Goal: Task Accomplishment & Management: Manage account settings

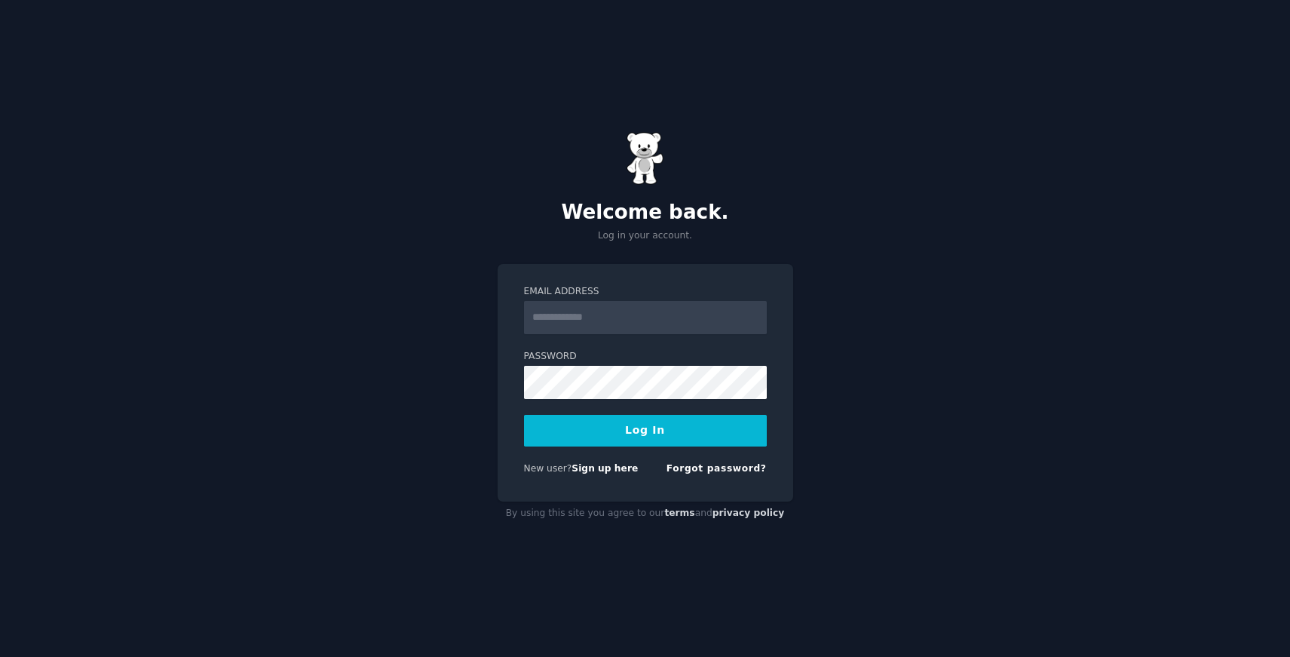
type input "**********"
click at [638, 433] on button "Log In" at bounding box center [645, 431] width 243 height 32
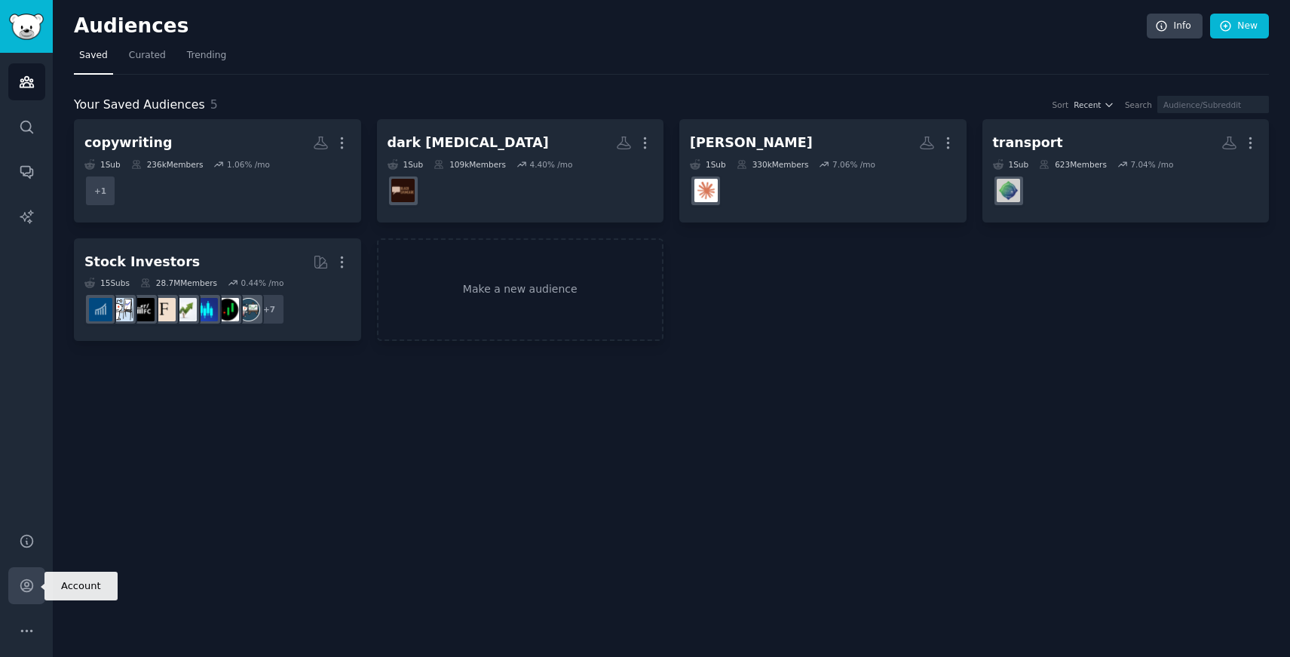
click at [22, 589] on icon "Sidebar" at bounding box center [26, 586] width 12 height 12
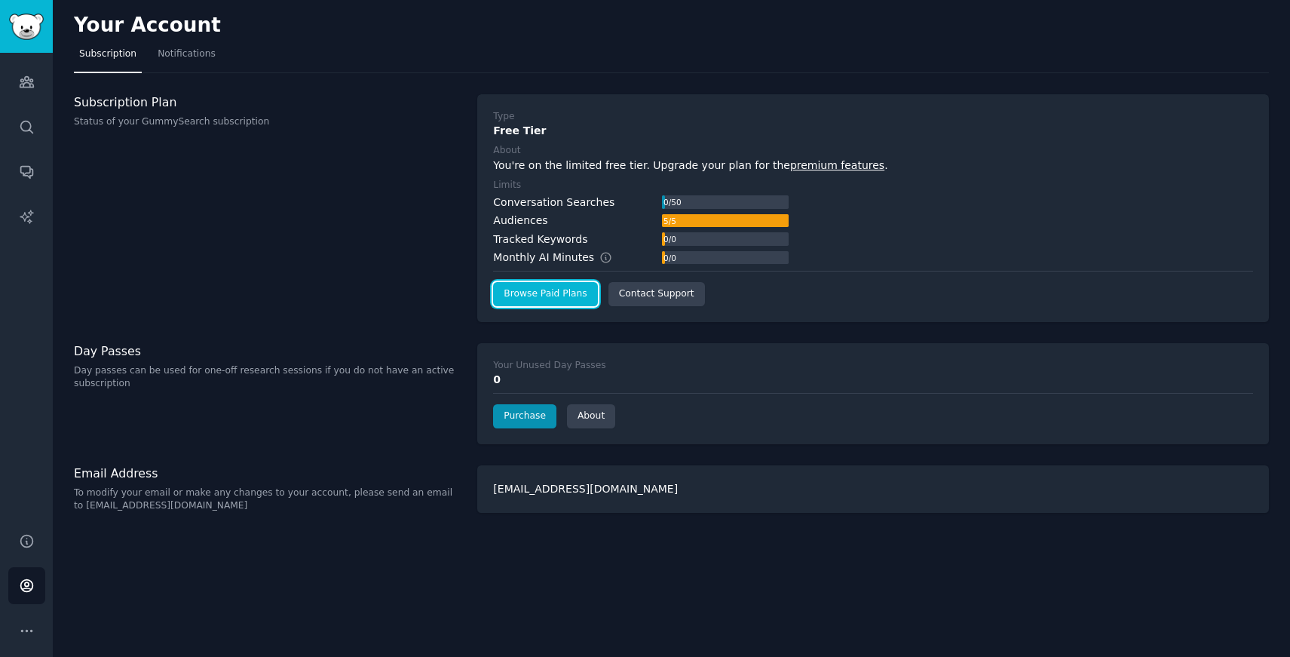
click at [558, 297] on link "Browse Paid Plans" at bounding box center [545, 294] width 104 height 24
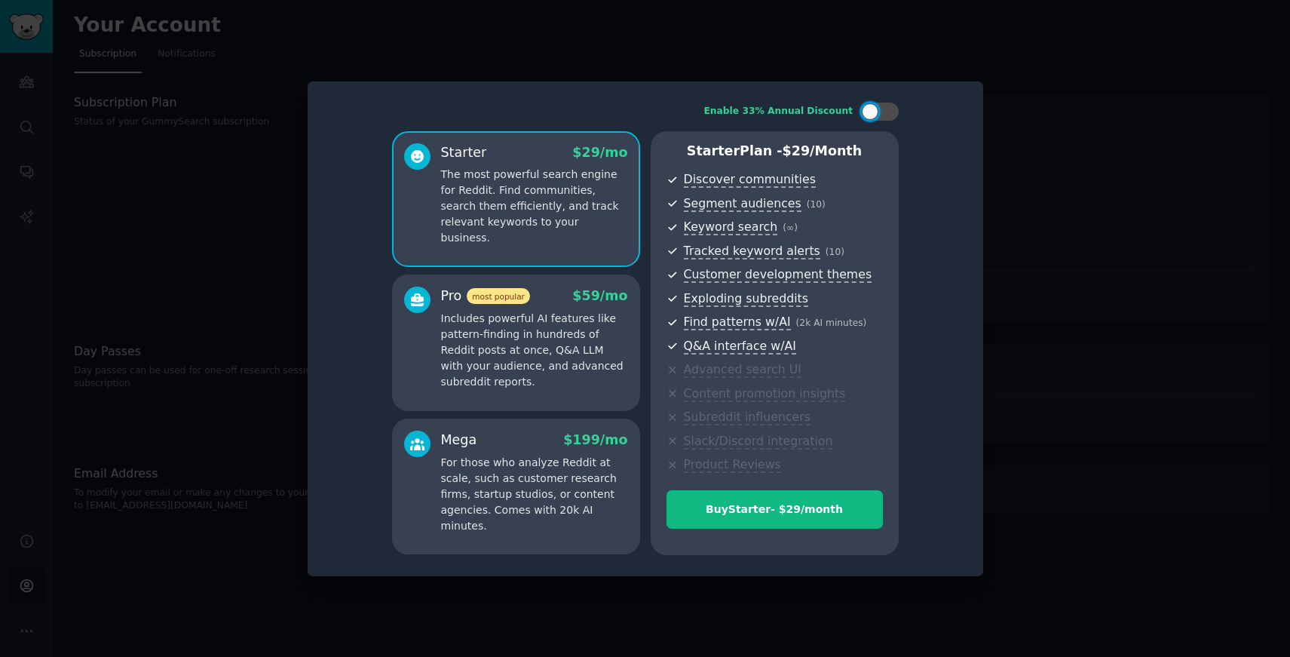
click at [407, 355] on div at bounding box center [417, 337] width 26 height 103
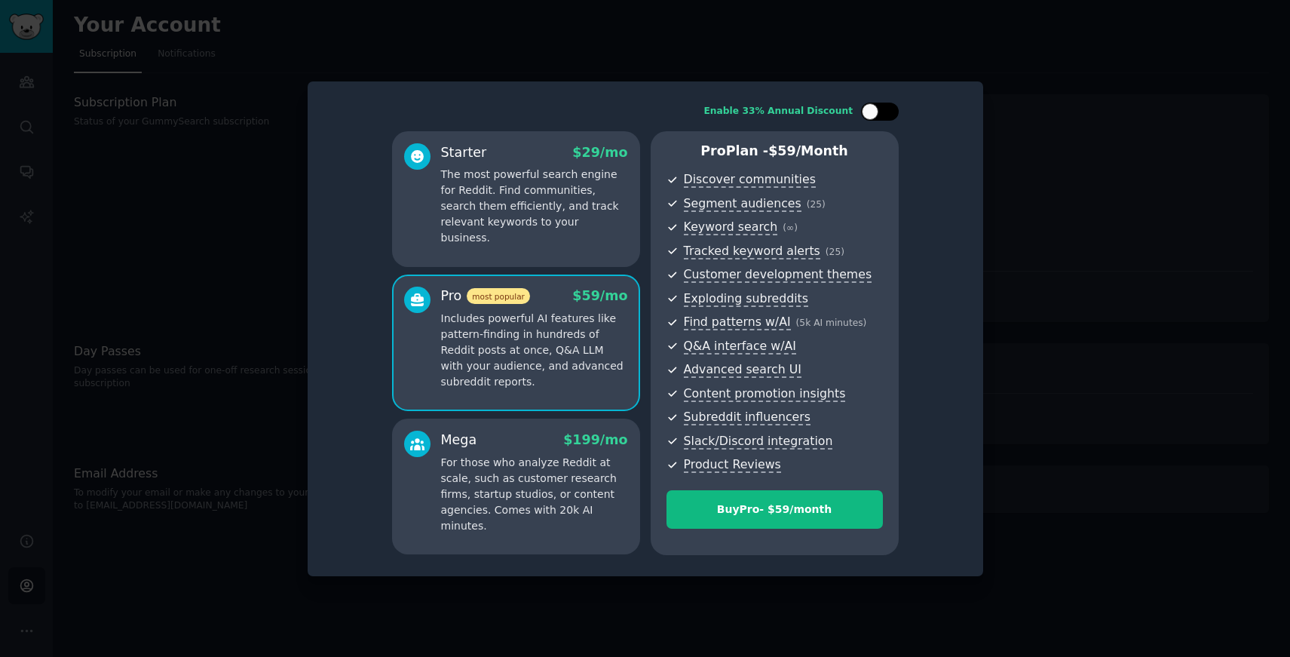
click at [888, 112] on div at bounding box center [887, 112] width 8 height 8
checkbox input "true"
click at [585, 190] on p "The most powerful search engine for Reddit. Find communities, search them effic…" at bounding box center [534, 206] width 187 height 79
